Goal: Find specific page/section

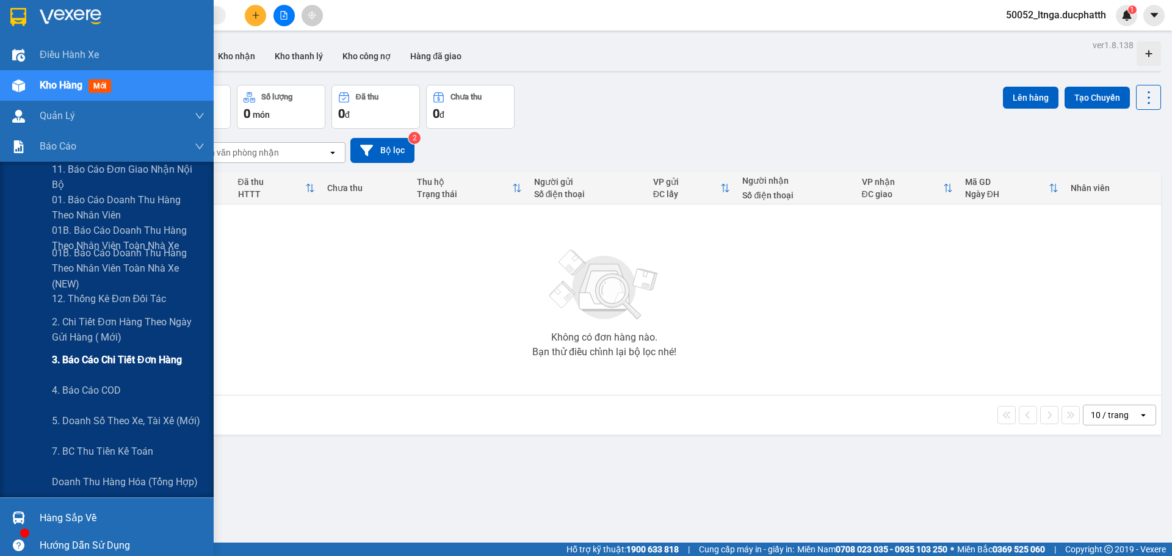
click at [84, 358] on span "3. Báo cáo chi tiết đơn hàng" at bounding box center [117, 359] width 130 height 15
